Goal: Check status: Check status

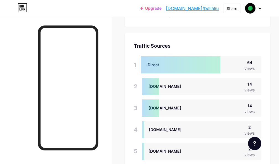
scroll to position [164, 279]
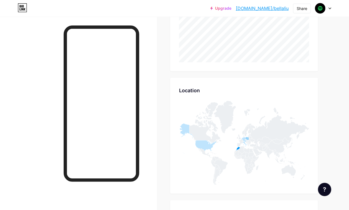
scroll to position [185, 0]
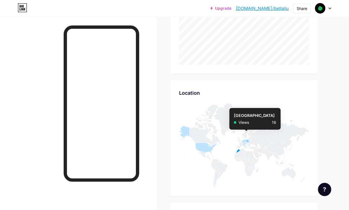
click at [249, 139] on icon at bounding box center [247, 140] width 4 height 3
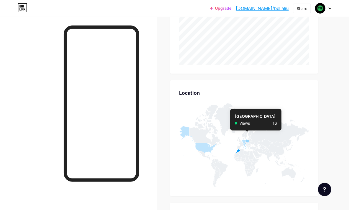
click at [249, 140] on icon at bounding box center [247, 140] width 4 height 3
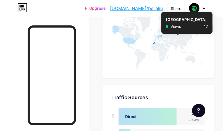
scroll to position [131, 223]
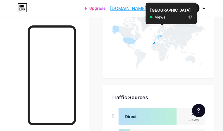
click at [162, 37] on icon at bounding box center [161, 36] width 2 height 2
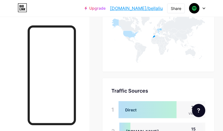
scroll to position [240, 0]
